Goal: Complete application form

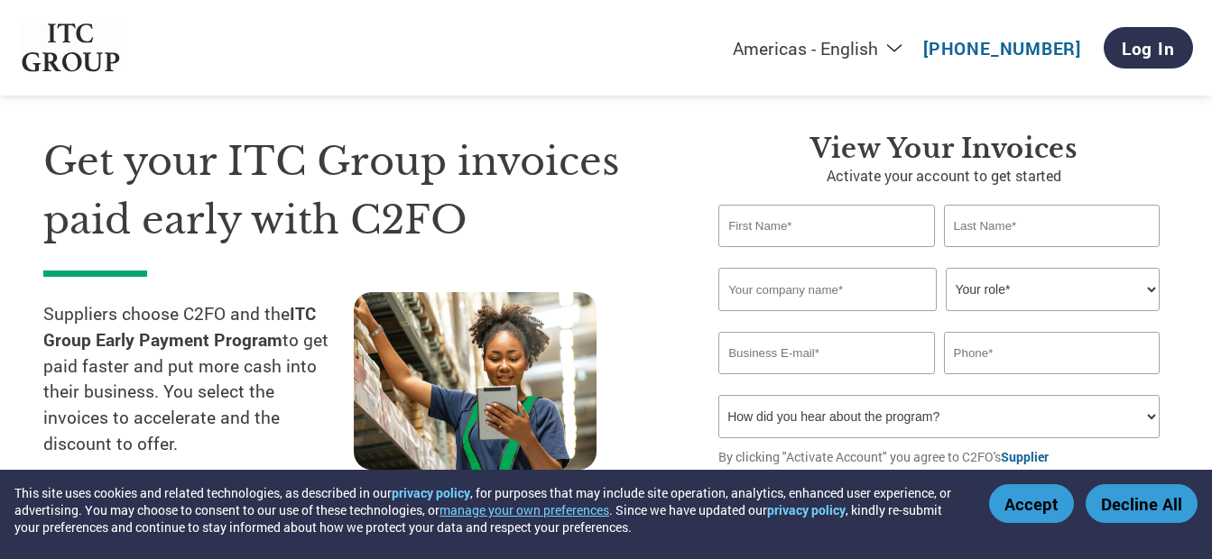
scroll to position [42, 0]
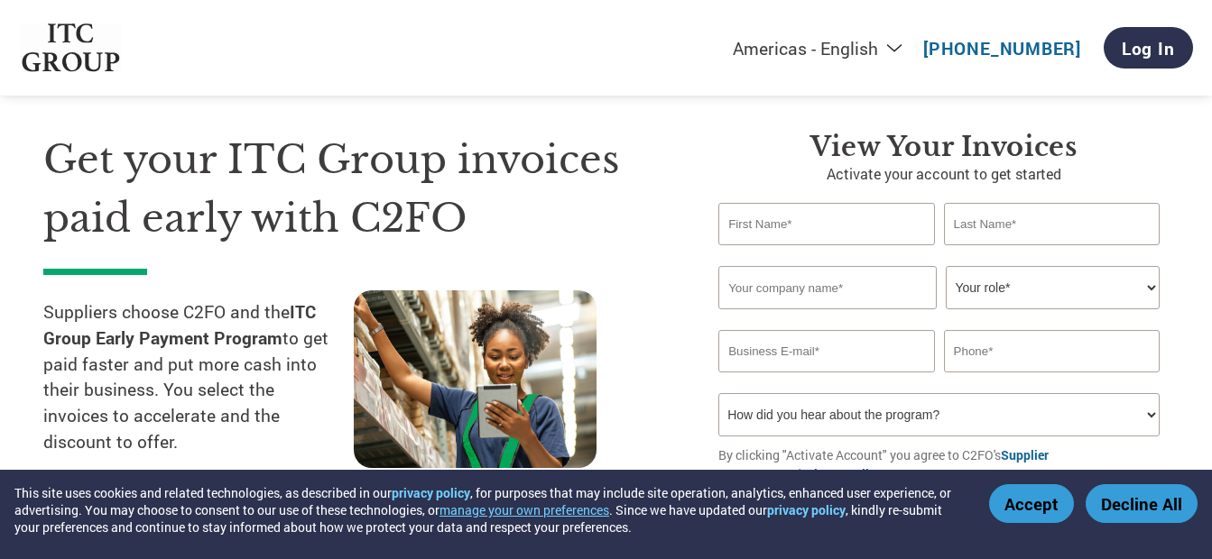
click at [760, 213] on input "text" at bounding box center [826, 224] width 216 height 42
type input "Sandip"
type input "Dash"
type input "07008462801"
click at [805, 291] on input "text" at bounding box center [827, 287] width 218 height 43
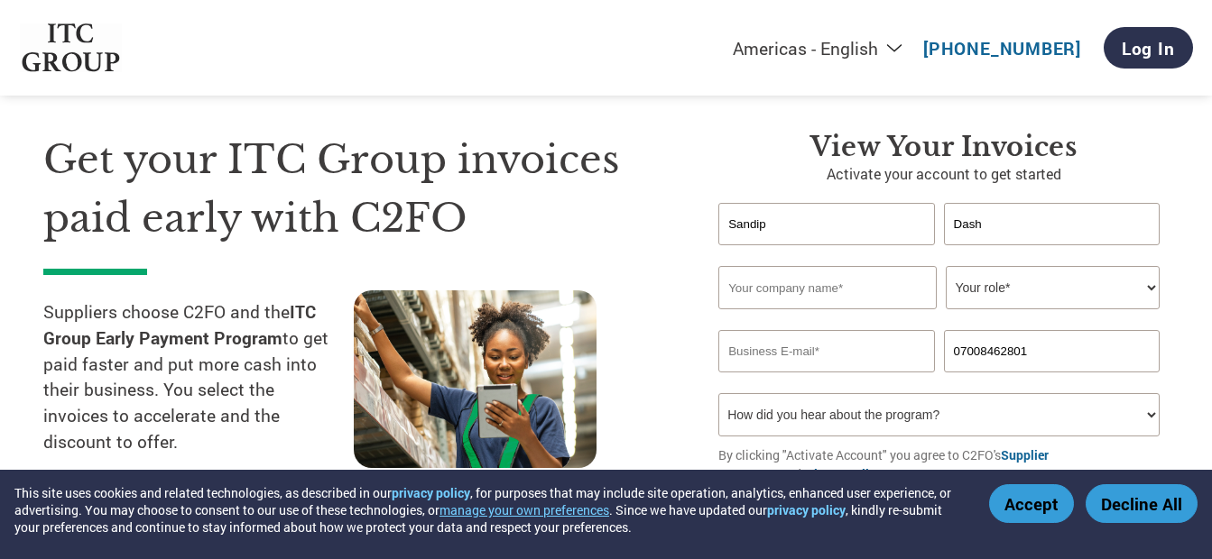
type input "M/S. ION EXCHANGE INDIA LTD"
click at [978, 302] on select "Your role* CFO Controller Credit Manager Finance Director Treasurer CEO Preside…" at bounding box center [1052, 287] width 214 height 43
select select "OFFICE_MANAGER"
click at [945, 266] on select "Your role* CFO Controller Credit Manager Finance Director Treasurer CEO Preside…" at bounding box center [1052, 287] width 214 height 43
click at [856, 359] on input "email" at bounding box center [826, 351] width 216 height 42
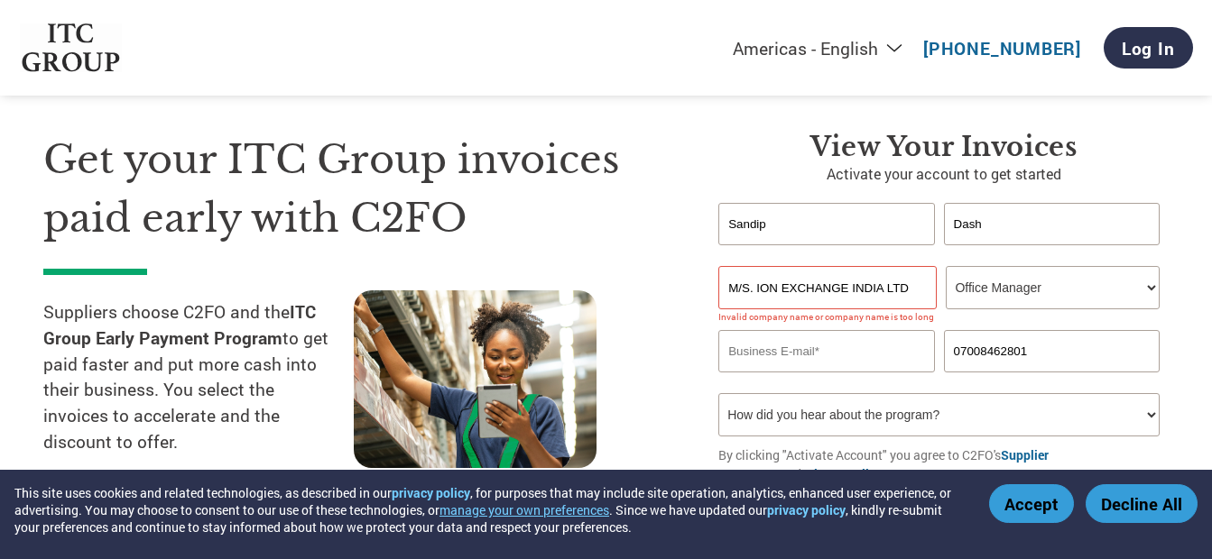
click at [738, 334] on input "email" at bounding box center [826, 351] width 216 height 42
click at [701, 306] on div "View Your Invoices Activate your account to get started [PERSON_NAME] Dash Inva…" at bounding box center [929, 335] width 477 height 408
click at [757, 289] on input "M/S. ION EXCHANGE INDIA LTD" at bounding box center [827, 287] width 218 height 43
type input "ION EXCHANGE INDIA LTD"
click at [767, 345] on input "email" at bounding box center [826, 351] width 216 height 42
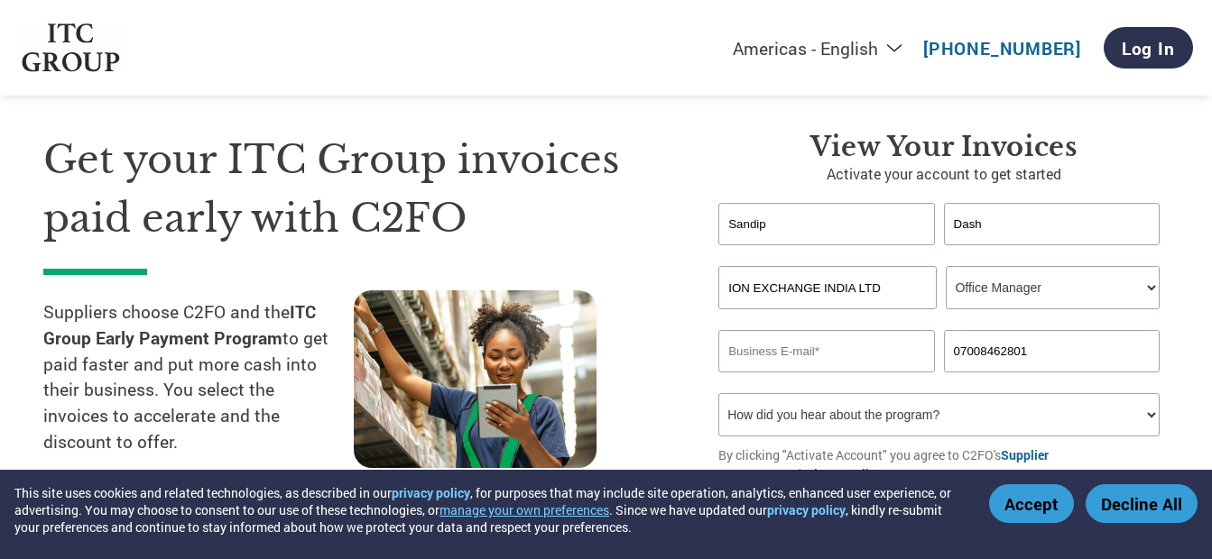
type input "[EMAIL_ADDRESS][DOMAIN_NAME]"
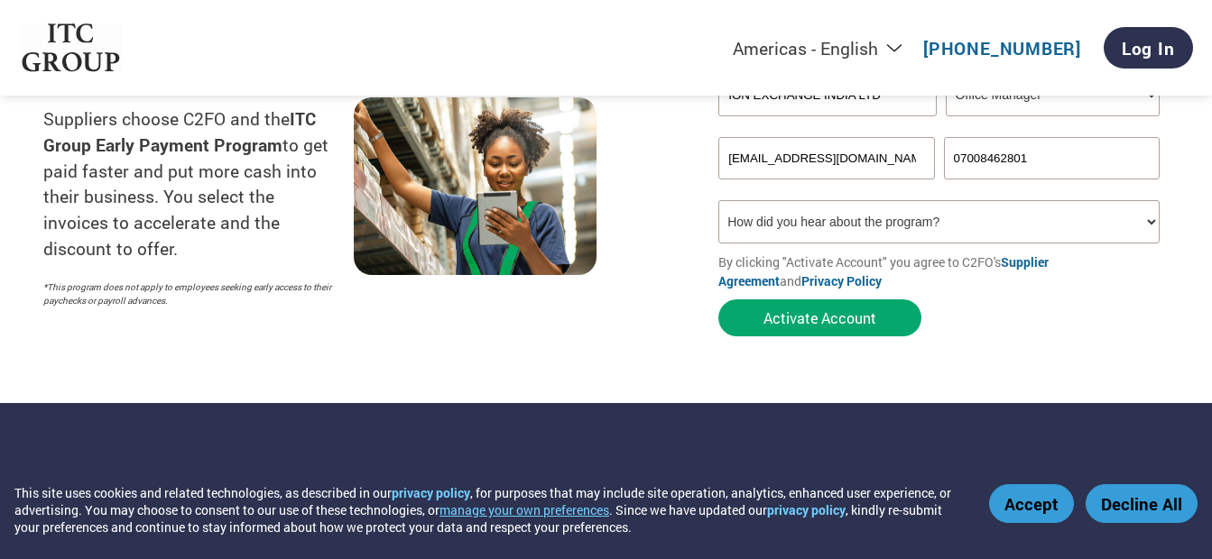
scroll to position [237, 0]
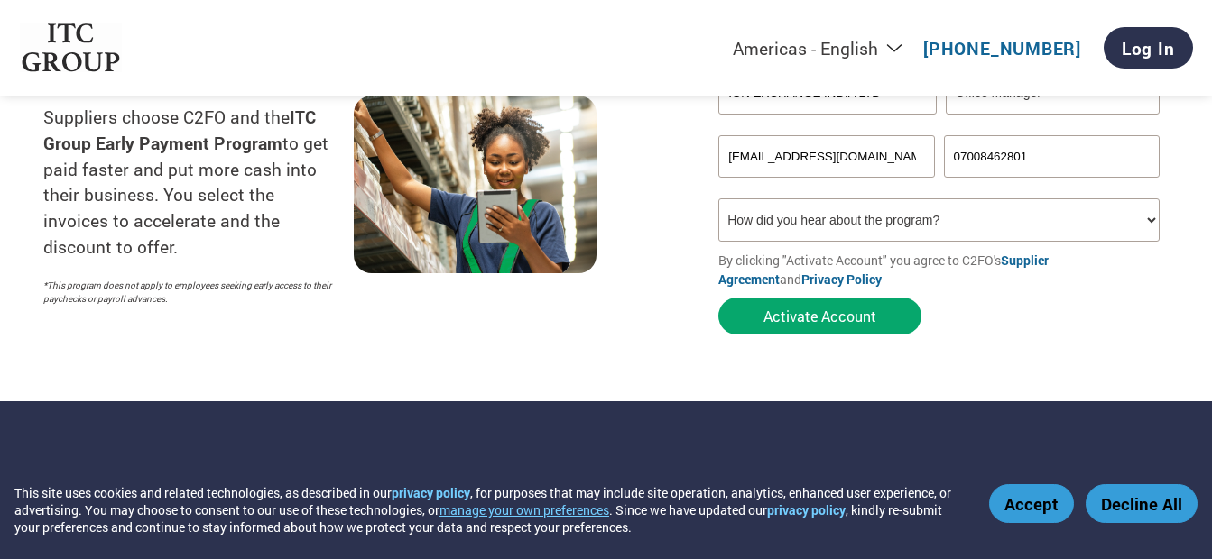
click at [874, 218] on select "How did you hear about the program? Received a letter Email Social Media Online…" at bounding box center [938, 219] width 441 height 43
select select "Email"
click at [718, 198] on select "How did you hear about the program? Received a letter Email Social Media Online…" at bounding box center [938, 219] width 441 height 43
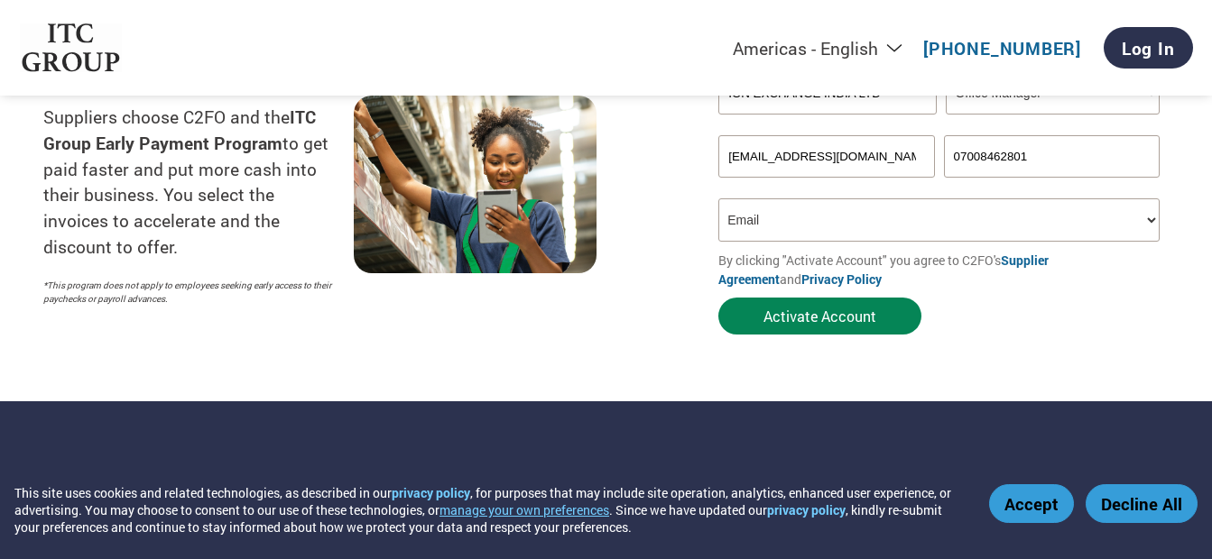
click at [797, 323] on button "Activate Account" at bounding box center [819, 316] width 203 height 37
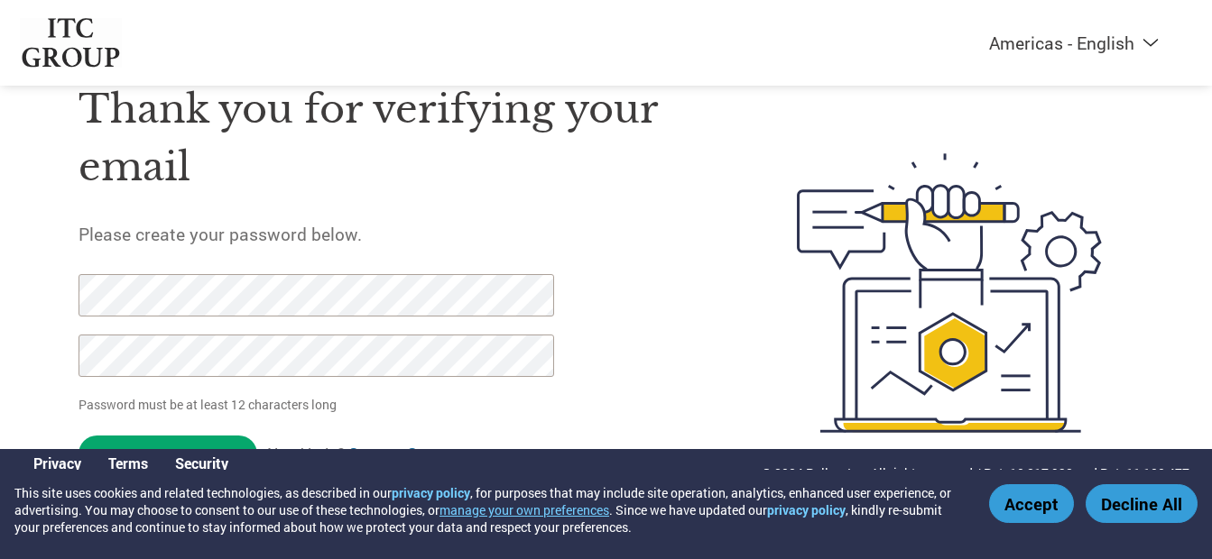
scroll to position [81, 0]
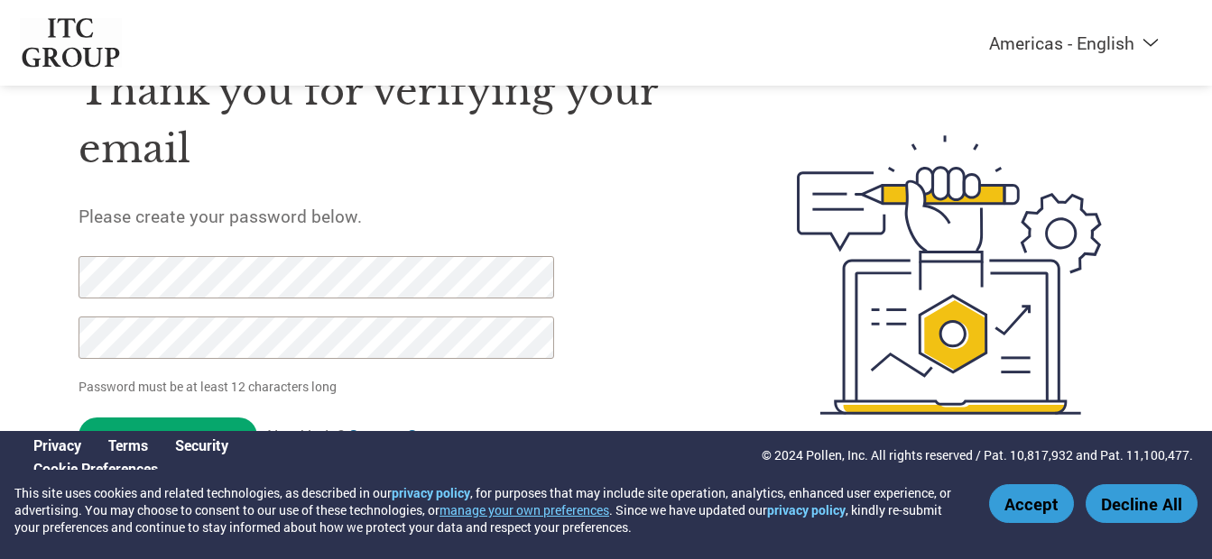
click at [1061, 501] on button "Accept" at bounding box center [1031, 503] width 85 height 39
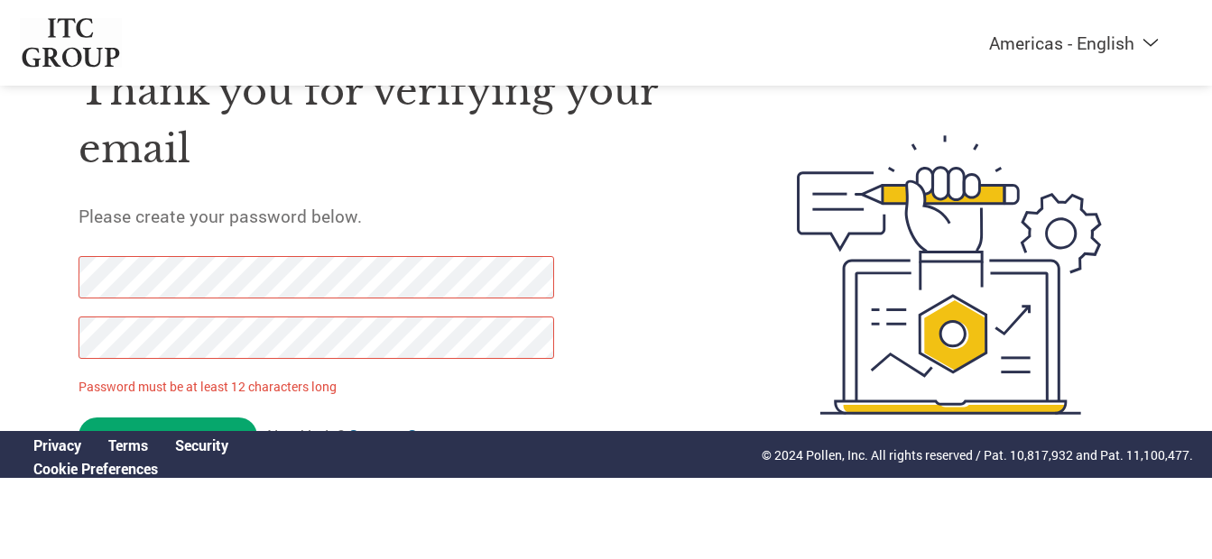
drag, startPoint x: 184, startPoint y: 420, endPoint x: 62, endPoint y: 274, distance: 190.2
click at [62, 274] on div "Thank you for verifying your email Please create your password below. Password …" at bounding box center [606, 275] width 1173 height 478
click at [69, 328] on div "Thank you for verifying your email Please create your password below. Password …" at bounding box center [606, 275] width 1173 height 478
click at [169, 420] on input "Set Password" at bounding box center [167, 436] width 179 height 37
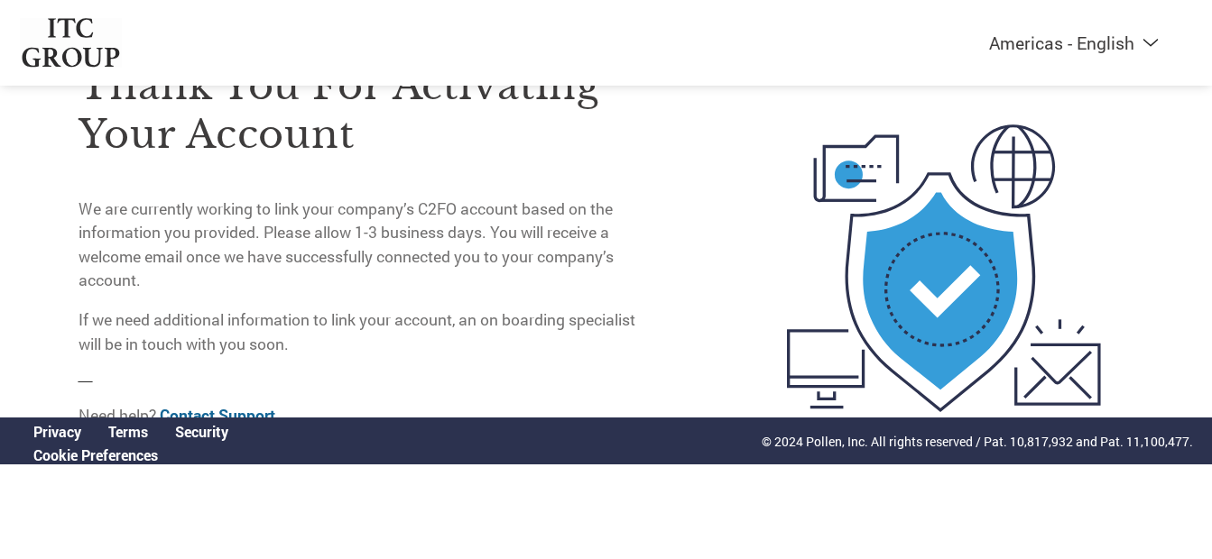
scroll to position [0, 0]
